Goal: Find specific page/section: Find specific page/section

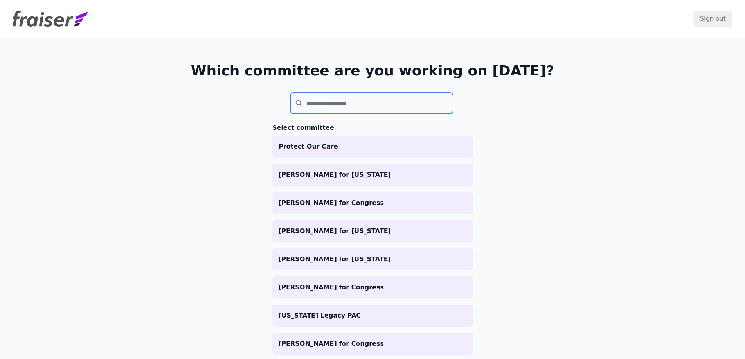
click at [327, 112] on input "search" at bounding box center [371, 103] width 163 height 21
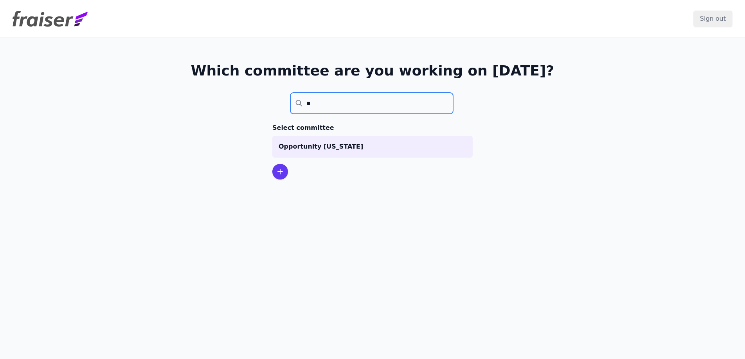
type input "*"
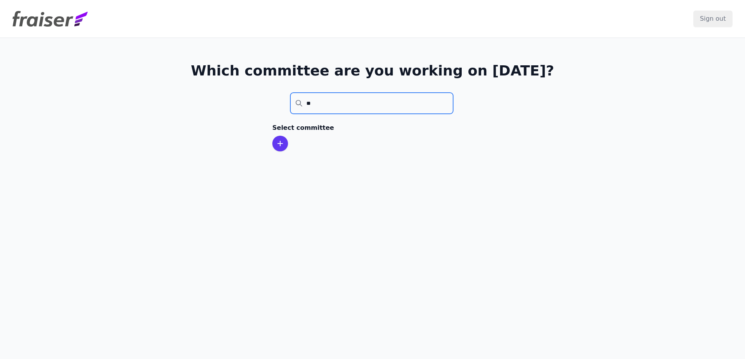
type input "*"
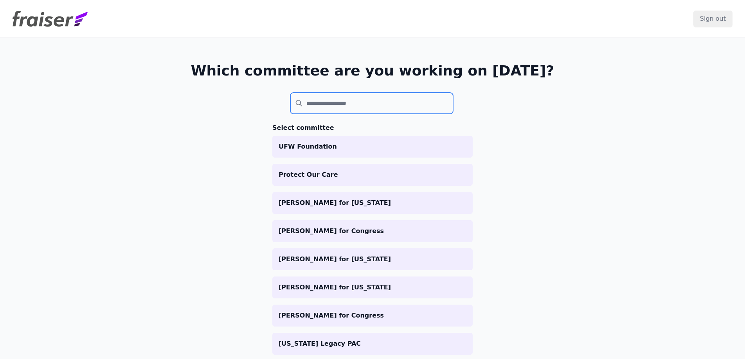
click at [312, 104] on input "search" at bounding box center [371, 103] width 163 height 21
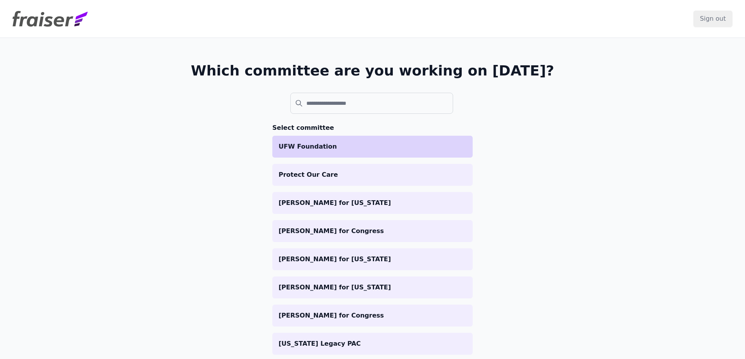
click at [323, 146] on p "UFW Foundation" at bounding box center [373, 146] width 188 height 9
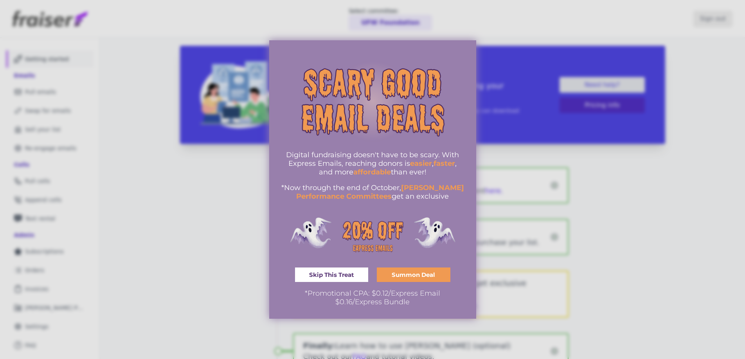
click at [173, 240] on div at bounding box center [372, 179] width 745 height 359
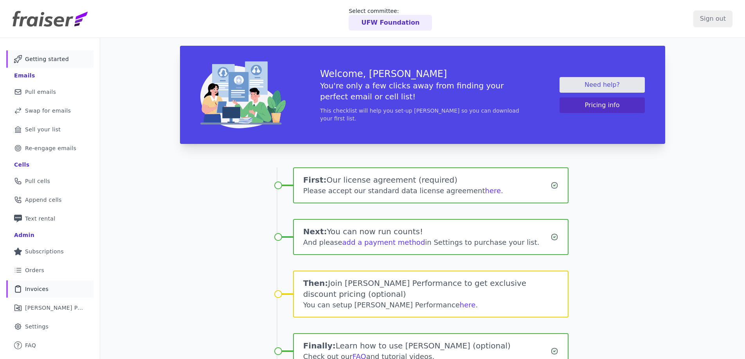
click at [35, 290] on span "Invoices" at bounding box center [36, 289] width 23 height 8
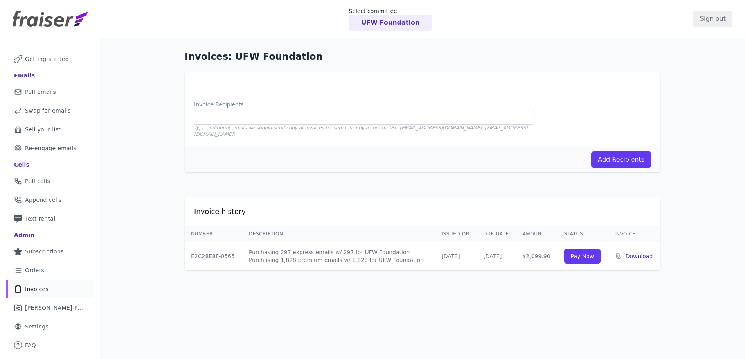
click at [631, 253] on p "Download" at bounding box center [640, 257] width 29 height 8
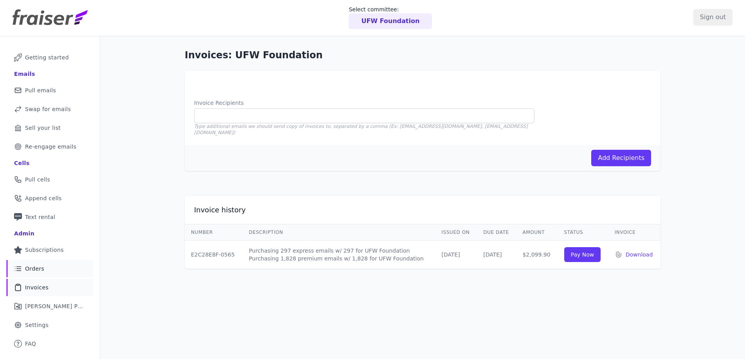
click at [40, 267] on span "Orders" at bounding box center [34, 269] width 19 height 8
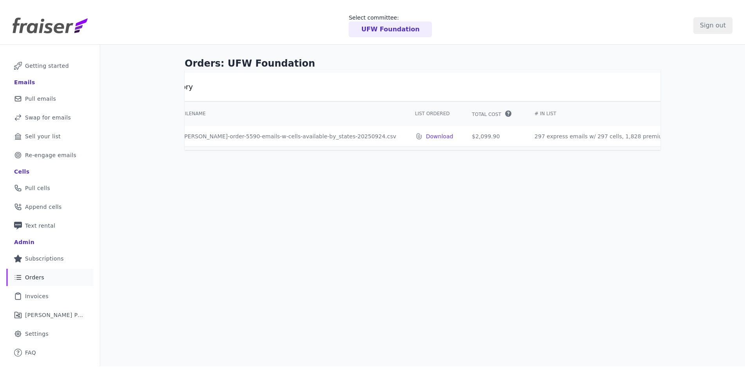
scroll to position [0, 159]
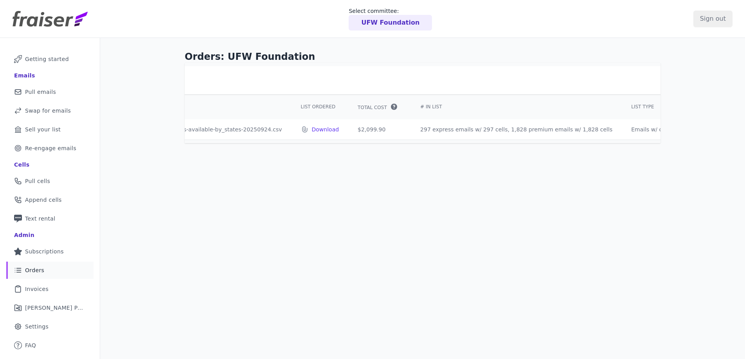
drag, startPoint x: 378, startPoint y: 130, endPoint x: 553, endPoint y: 129, distance: 175.0
click at [553, 129] on td "297 express emails w/ 297 cells, 1,828 premium emails w/ 1,828 cells" at bounding box center [516, 129] width 211 height 20
copy td "297 express emails w/ 297 cells, 1,828 premium emails w/ 1,828 cells"
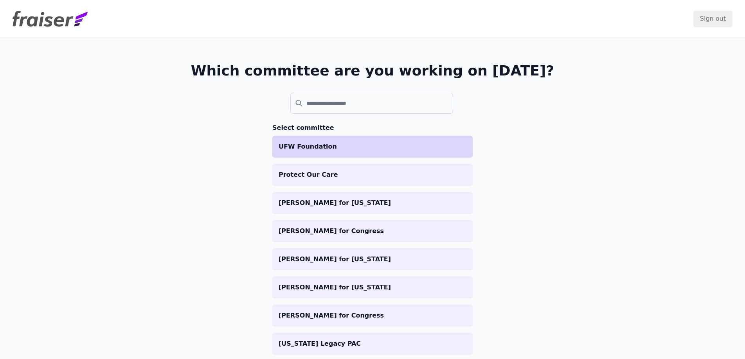
click at [356, 144] on p "UFW Foundation" at bounding box center [373, 146] width 188 height 9
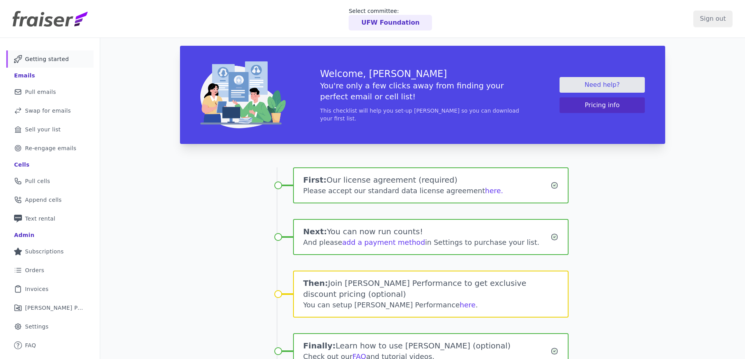
scroll to position [38, 0]
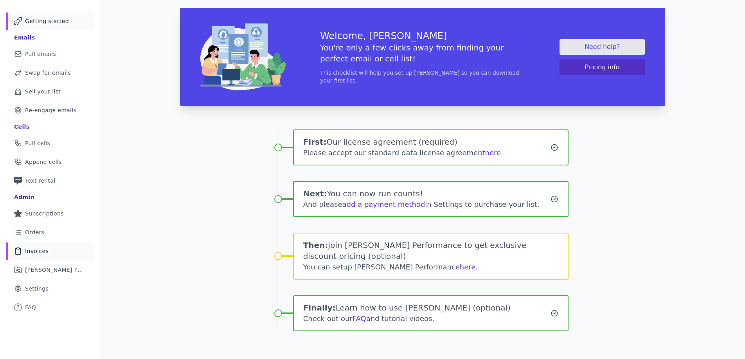
click at [32, 250] on span "Invoices" at bounding box center [36, 251] width 23 height 8
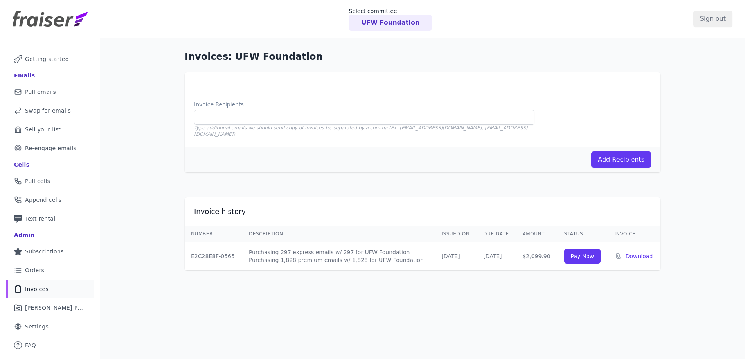
drag, startPoint x: 237, startPoint y: 245, endPoint x: 227, endPoint y: 254, distance: 13.6
click at [227, 254] on td "E2C28E8F-0565" at bounding box center [214, 256] width 58 height 29
copy td "E2C28E8F-0565"
click at [40, 273] on span "Orders" at bounding box center [34, 271] width 19 height 8
